Goal: Information Seeking & Learning: Check status

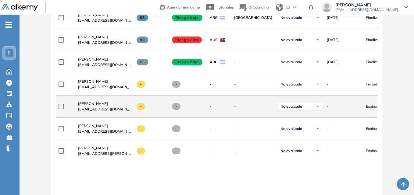
scroll to position [778, 0]
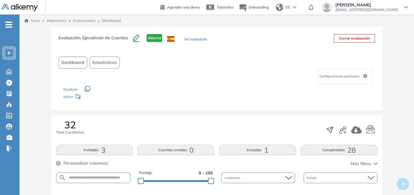
scroll to position [30, 0]
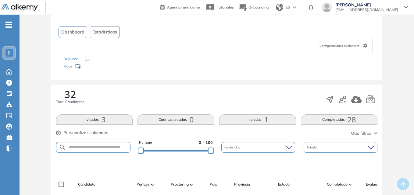
drag, startPoint x: 198, startPoint y: 54, endPoint x: 174, endPoint y: 52, distance: 24.8
click at [174, 52] on div "Configuraciones opcionales" at bounding box center [217, 45] width 316 height 15
click at [137, 49] on div "Configuraciones opcionales" at bounding box center [217, 45] width 316 height 15
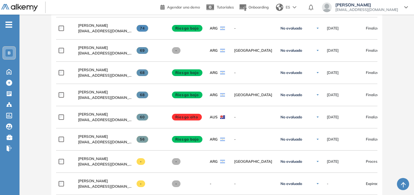
scroll to position [762, 0]
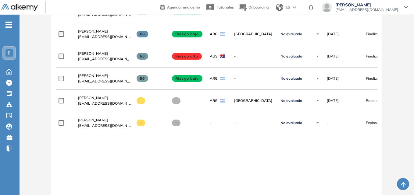
drag, startPoint x: 342, startPoint y: 103, endPoint x: 397, endPoint y: 104, distance: 55.5
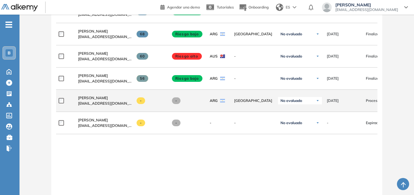
click at [371, 104] on span "Procesando" at bounding box center [376, 100] width 20 height 5
click at [91, 100] on span "[PERSON_NAME]" at bounding box center [93, 98] width 30 height 5
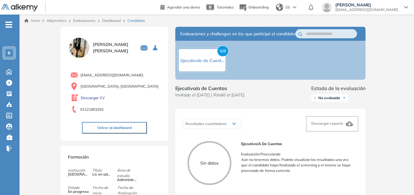
click at [82, 47] on img at bounding box center [79, 48] width 23 height 23
drag, startPoint x: 101, startPoint y: 47, endPoint x: 124, endPoint y: 51, distance: 23.5
click at [124, 51] on span "Sofia Barrientos" at bounding box center [113, 47] width 40 height 13
click at [133, 74] on div "[EMAIL_ADDRESS][DOMAIN_NAME]" at bounding box center [115, 75] width 90 height 8
click at [88, 97] on link "Descargar CV" at bounding box center [93, 97] width 24 height 5
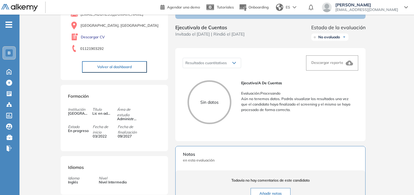
scroll to position [152, 0]
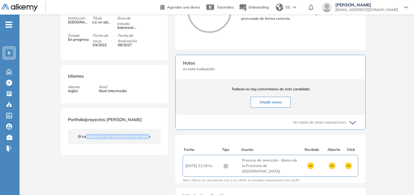
drag, startPoint x: 86, startPoint y: 134, endPoint x: 150, endPoint y: 138, distance: 64.1
click at [150, 138] on div "El candidato no ha completado estos datos" at bounding box center [114, 136] width 93 height 15
click at [135, 145] on div "El candidato no ha completado estos datos" at bounding box center [114, 136] width 93 height 25
drag, startPoint x: 123, startPoint y: 143, endPoint x: 92, endPoint y: 137, distance: 31.3
click at [92, 137] on span "El candidato no ha completado estos datos" at bounding box center [114, 136] width 73 height 5
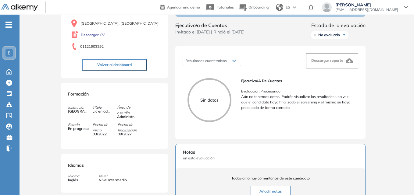
scroll to position [0, 0]
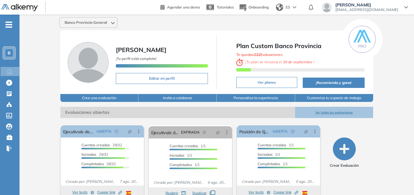
scroll to position [30, 0]
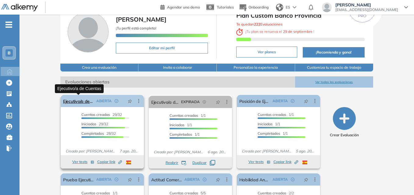
click at [79, 102] on link "Ejecutivo/a de Cuentas" at bounding box center [78, 101] width 31 height 12
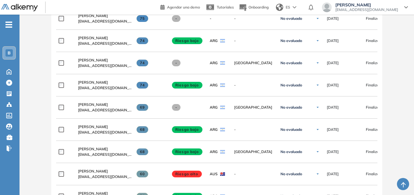
scroll to position [766, 0]
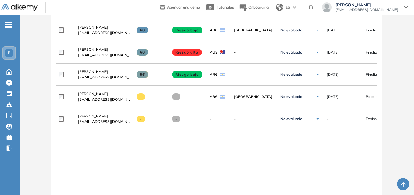
drag, startPoint x: 139, startPoint y: 148, endPoint x: 112, endPoint y: 125, distance: 35.0
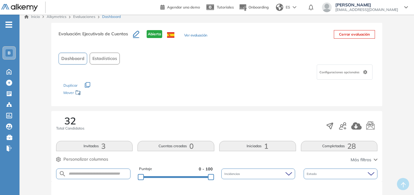
scroll to position [0, 0]
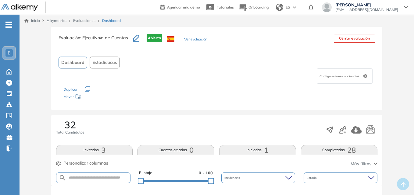
drag, startPoint x: 190, startPoint y: 84, endPoint x: 163, endPoint y: 84, distance: 27.1
click at [163, 84] on div "Configuraciones opcionales" at bounding box center [217, 76] width 316 height 15
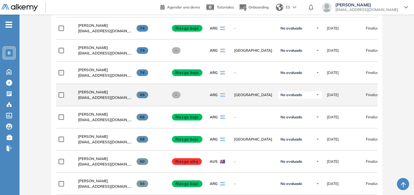
scroll to position [626, 0]
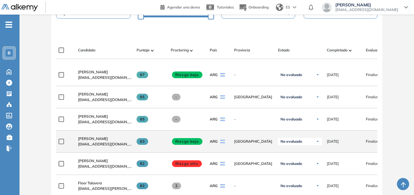
scroll to position [43, 0]
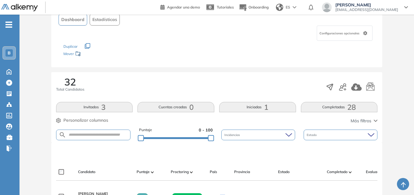
drag, startPoint x: 171, startPoint y: 72, endPoint x: 152, endPoint y: 71, distance: 19.6
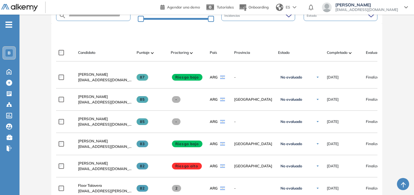
scroll to position [0, 0]
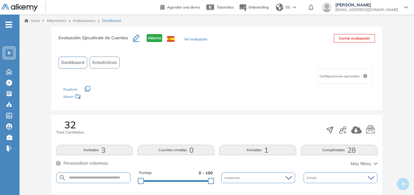
click at [396, 9] on span "[EMAIL_ADDRESS][DOMAIN_NAME]" at bounding box center [366, 9] width 63 height 5
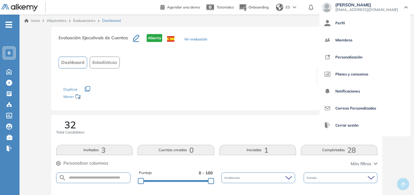
click at [303, 26] on div "Inicio Alkymetrics Evaluaciones Dashboard" at bounding box center [217, 21] width 394 height 12
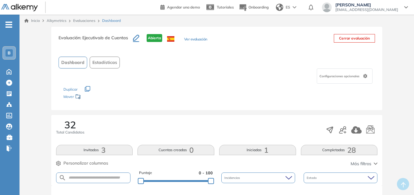
click at [345, 73] on div "Configuraciones opcionales" at bounding box center [345, 76] width 56 height 15
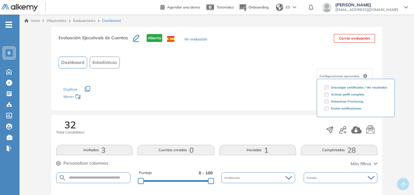
click at [344, 75] on span "Configuraciones opcionales" at bounding box center [339, 76] width 41 height 5
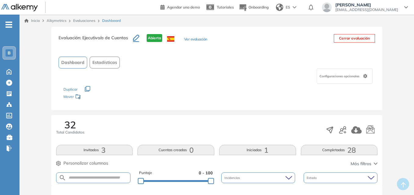
click at [343, 74] on span "Configuraciones opcionales" at bounding box center [339, 76] width 41 height 5
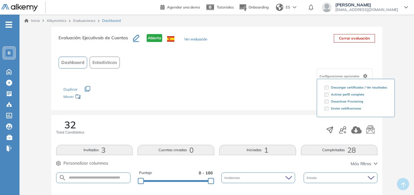
click at [299, 58] on div "Dashboard Estadísticas" at bounding box center [217, 63] width 316 height 12
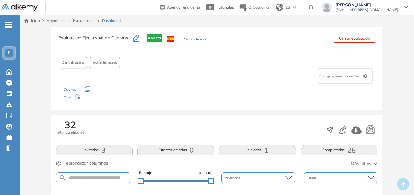
click at [350, 76] on span "Configuraciones opcionales" at bounding box center [339, 76] width 41 height 5
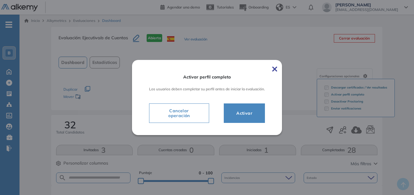
click at [277, 67] on img at bounding box center [274, 69] width 5 height 5
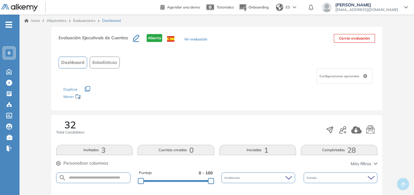
click at [275, 71] on div "Configuraciones opcionales" at bounding box center [217, 76] width 316 height 15
click at [369, 78] on div "Configuraciones opcionales" at bounding box center [345, 76] width 56 height 15
click at [367, 62] on div "Dashboard Estadísticas" at bounding box center [217, 63] width 316 height 12
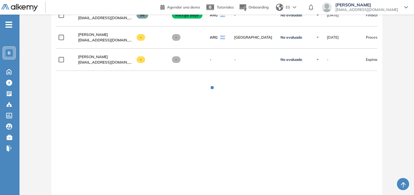
scroll to position [795, 0]
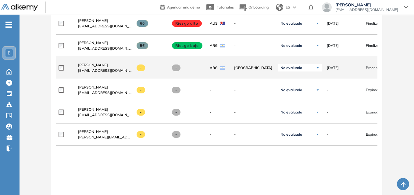
drag, startPoint x: 285, startPoint y: 68, endPoint x: 342, endPoint y: 70, distance: 56.8
click at [342, 70] on div "**********" at bounding box center [261, 68] width 410 height 22
click at [317, 63] on div "No evaluado No evaluado Evaluado A entrevistar Entrevistado Finalista Oferta en…" at bounding box center [297, 68] width 49 height 22
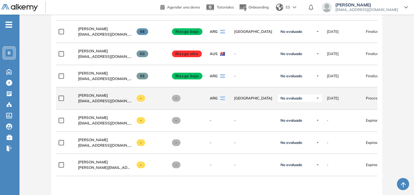
scroll to position [673, 0]
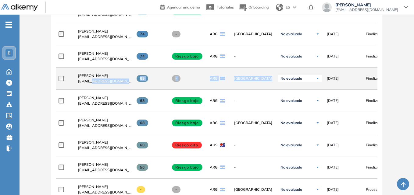
drag, startPoint x: 92, startPoint y: 83, endPoint x: 290, endPoint y: 80, distance: 197.5
click at [290, 80] on div "**********" at bounding box center [261, 79] width 410 height 22
click at [303, 77] on div "No evaluado" at bounding box center [300, 78] width 44 height 7
click at [248, 81] on span "[GEOGRAPHIC_DATA]" at bounding box center [253, 78] width 39 height 5
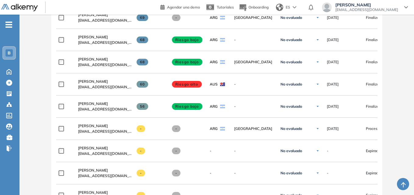
scroll to position [764, 0]
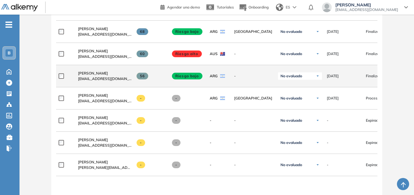
drag, startPoint x: 141, startPoint y: 78, endPoint x: 147, endPoint y: 78, distance: 6.4
click at [147, 78] on span "56" at bounding box center [143, 76] width 12 height 7
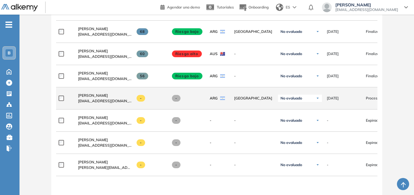
click at [182, 91] on div "**********" at bounding box center [261, 98] width 410 height 22
click at [88, 97] on span "[PERSON_NAME]" at bounding box center [93, 95] width 30 height 5
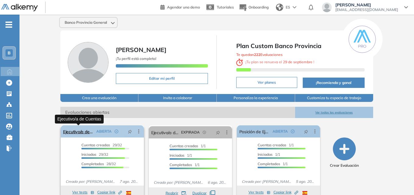
click at [67, 132] on link "Ejecutivo/a de Cuentas" at bounding box center [78, 132] width 31 height 12
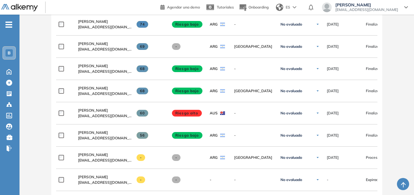
scroll to position [825, 0]
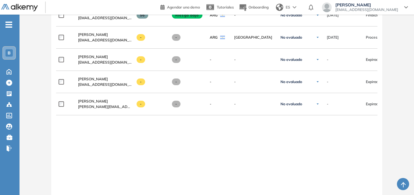
drag, startPoint x: 186, startPoint y: 132, endPoint x: 171, endPoint y: 135, distance: 14.7
drag, startPoint x: 267, startPoint y: 140, endPoint x: 263, endPoint y: 141, distance: 3.5
drag, startPoint x: 263, startPoint y: 141, endPoint x: 151, endPoint y: 147, distance: 112.6
drag, startPoint x: 151, startPoint y: 147, endPoint x: 122, endPoint y: 147, distance: 29.0
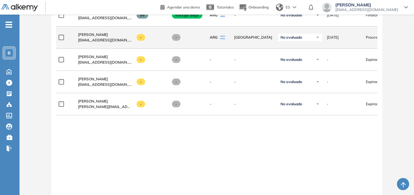
drag, startPoint x: 198, startPoint y: 39, endPoint x: 352, endPoint y: 39, distance: 154.5
click at [352, 39] on div "**********" at bounding box center [261, 38] width 410 height 22
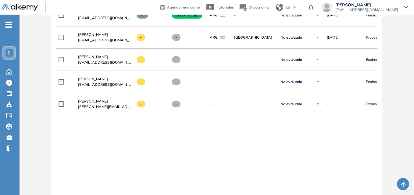
drag, startPoint x: 325, startPoint y: 153, endPoint x: 337, endPoint y: 143, distance: 16.4
drag, startPoint x: 338, startPoint y: 39, endPoint x: 381, endPoint y: 40, distance: 43.0
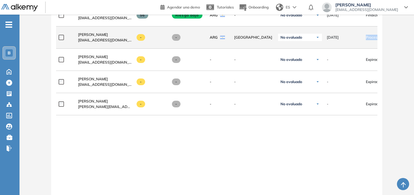
click at [361, 40] on div "Procesando" at bounding box center [378, 37] width 34 height 15
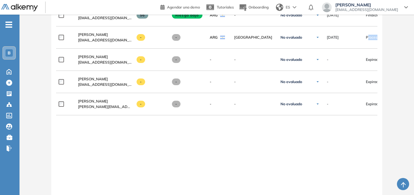
drag, startPoint x: 367, startPoint y: 40, endPoint x: 405, endPoint y: 40, distance: 38.1
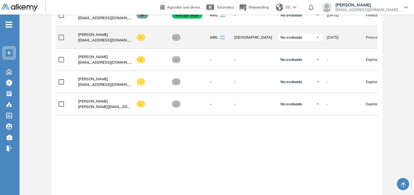
click at [362, 36] on div "Procesando" at bounding box center [378, 37] width 34 height 15
click at [369, 39] on span "Procesando" at bounding box center [376, 37] width 20 height 5
click at [89, 36] on span "[PERSON_NAME]" at bounding box center [93, 34] width 30 height 5
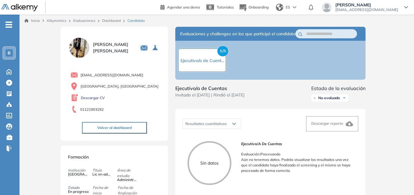
drag, startPoint x: 247, startPoint y: 101, endPoint x: 241, endPoint y: 100, distance: 5.9
drag, startPoint x: 241, startPoint y: 100, endPoint x: 229, endPoint y: 98, distance: 13.1
click at [235, 98] on span "Invitado el [DATE] | Rindió el [DATE]" at bounding box center [209, 95] width 69 height 6
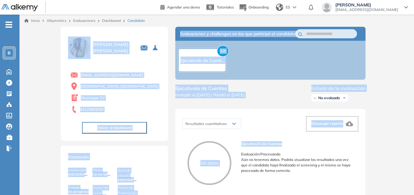
drag, startPoint x: 46, startPoint y: 33, endPoint x: 407, endPoint y: 126, distance: 373.3
click at [414, 142] on html "Perfil Todos los espacios Todos los espacios B Home Home Alkymetrics Alkymetric…" at bounding box center [207, 97] width 414 height 195
click at [384, 94] on div "Inicio Alkymetrics Evaluaciones Dashboard Candidato Duración : 00:00:00 Cantida…" at bounding box center [217, 197] width 394 height 365
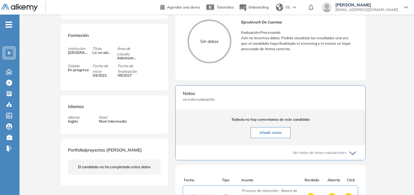
scroll to position [152, 0]
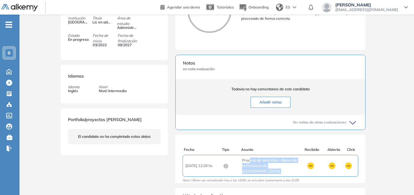
drag, startPoint x: 258, startPoint y: 167, endPoint x: 387, endPoint y: 159, distance: 129.4
click at [406, 162] on div "Inicio Alkymetrics Evaluaciones Dashboard Candidato Duración : 00:00:00 Cantida…" at bounding box center [217, 44] width 394 height 365
click at [386, 158] on div "Inicio Alkymetrics Evaluaciones Dashboard Candidato Duración : 00:00:00 Cantida…" at bounding box center [217, 44] width 394 height 365
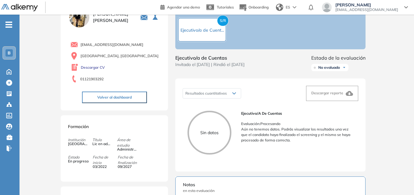
scroll to position [61, 0]
